Goal: Find specific page/section: Find specific page/section

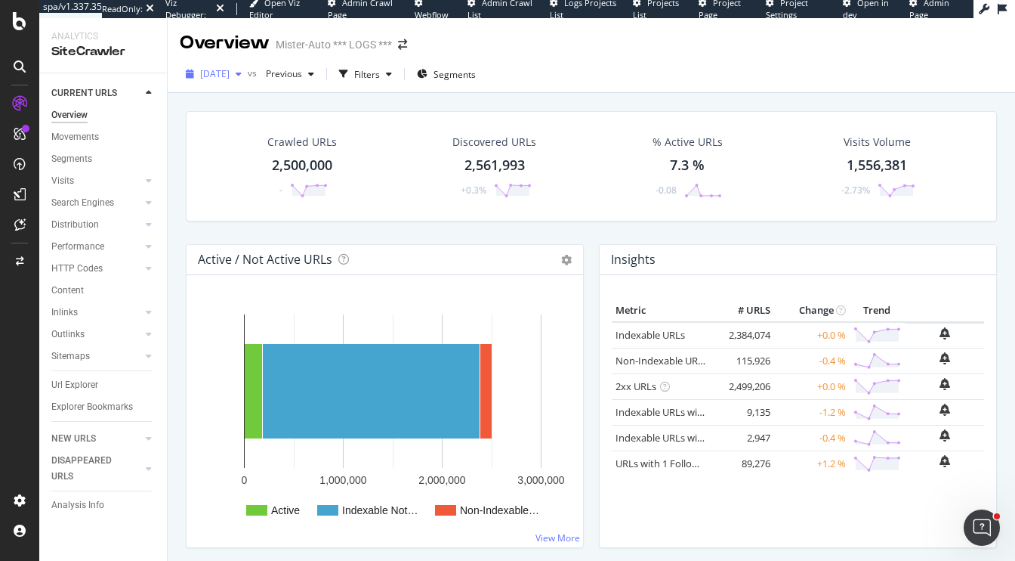
click at [230, 74] on span "[DATE]" at bounding box center [214, 73] width 29 height 13
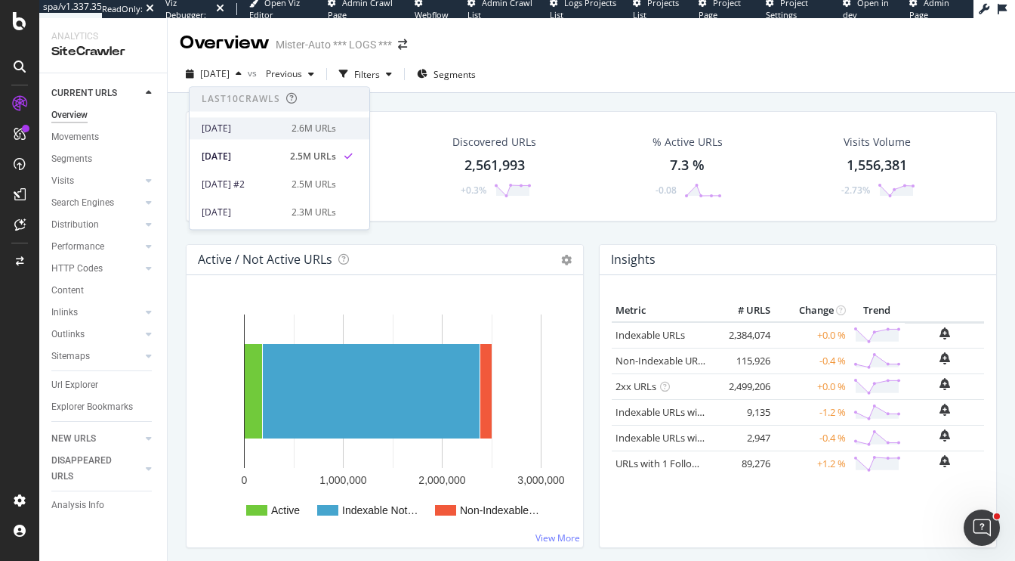
click at [280, 135] on div "[DATE] 2.6M URLs" at bounding box center [280, 128] width 180 height 22
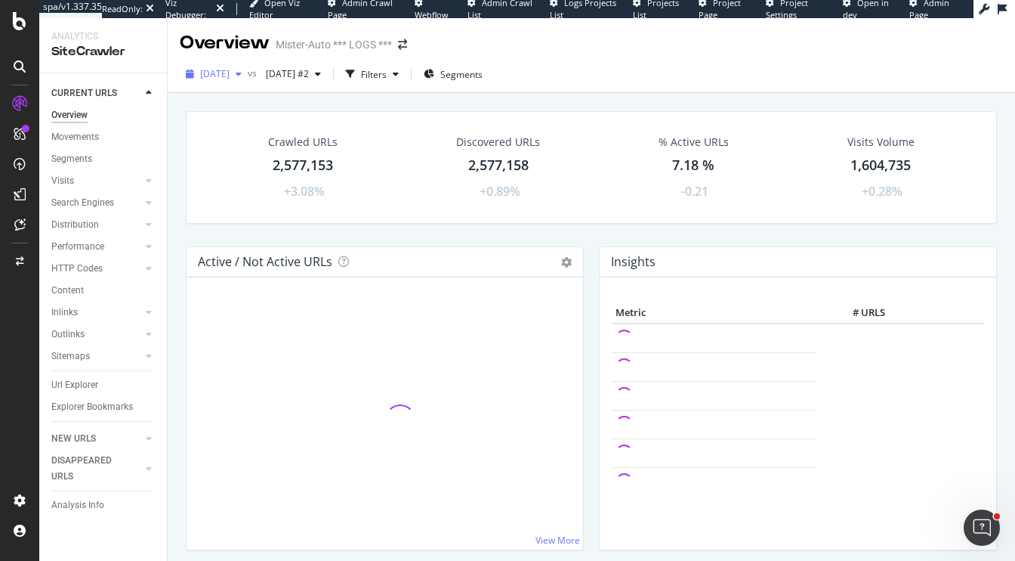
click at [235, 83] on div "[DATE]" at bounding box center [214, 74] width 68 height 23
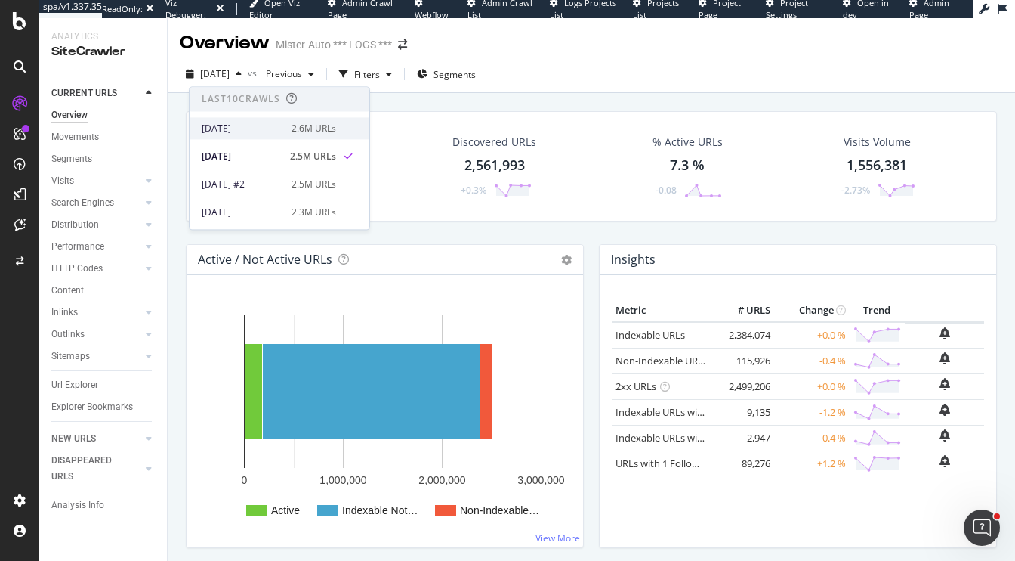
click at [311, 128] on div "2.6M URLs" at bounding box center [314, 129] width 45 height 14
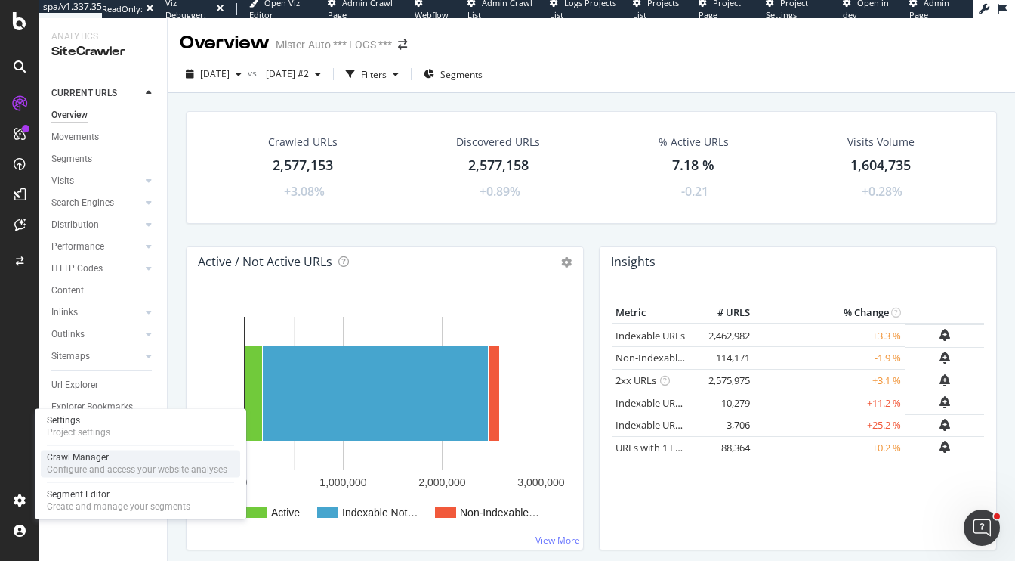
click at [94, 464] on div "Configure and access your website analyses" at bounding box center [137, 469] width 181 height 12
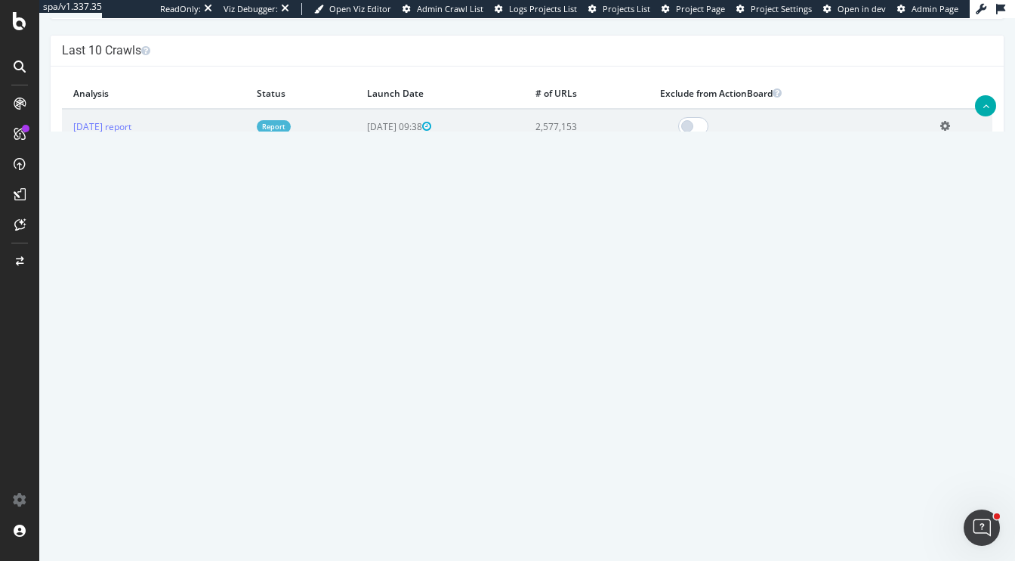
scroll to position [415, 0]
drag, startPoint x: 626, startPoint y: 128, endPoint x: 573, endPoint y: 129, distance: 52.9
click at [573, 129] on td "2,577,153" at bounding box center [586, 127] width 125 height 35
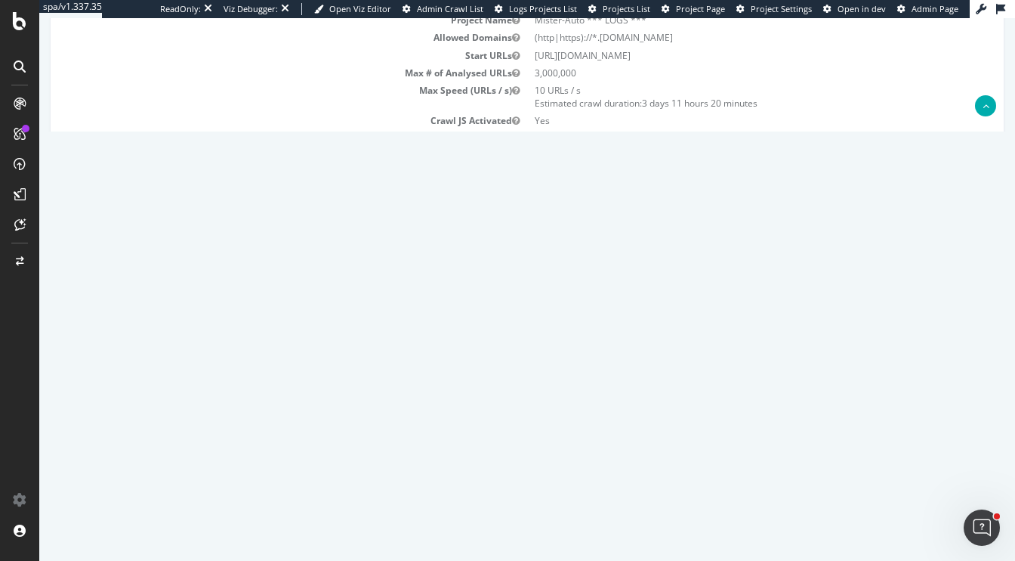
scroll to position [0, 0]
